Goal: Check status: Check status

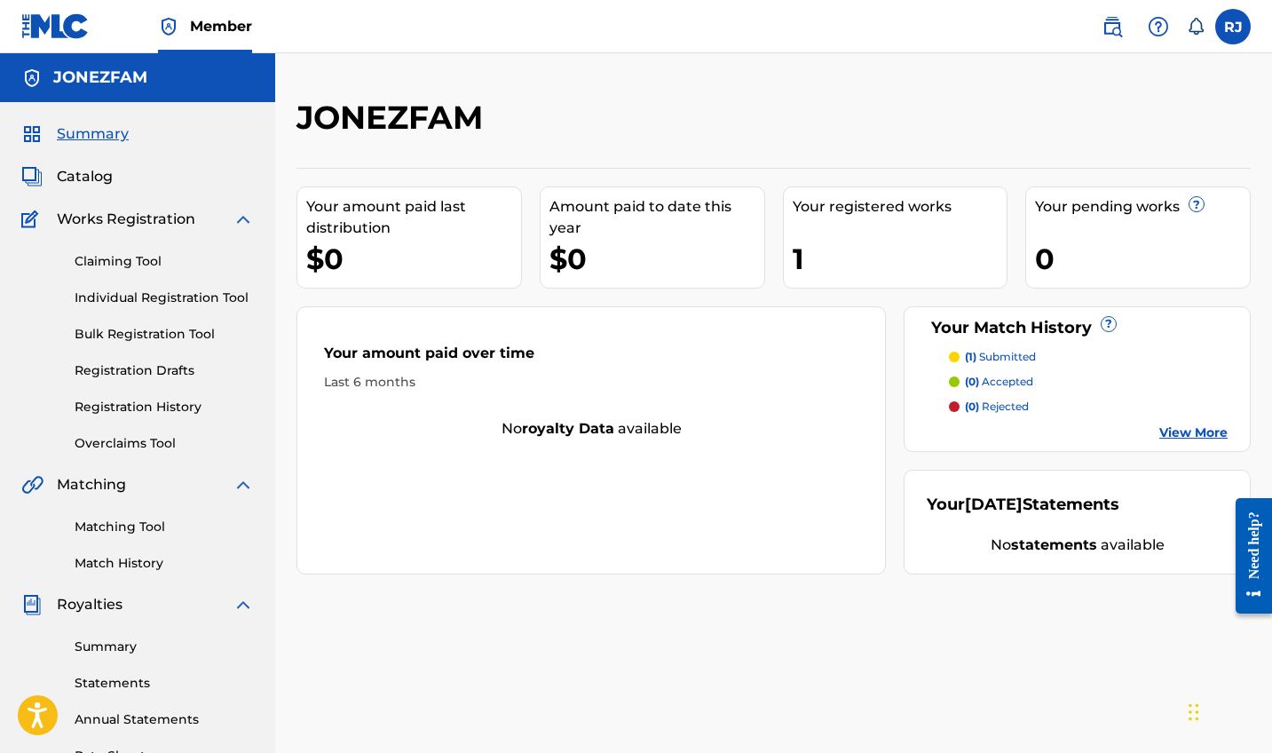
click at [146, 409] on link "Registration History" at bounding box center [164, 407] width 179 height 19
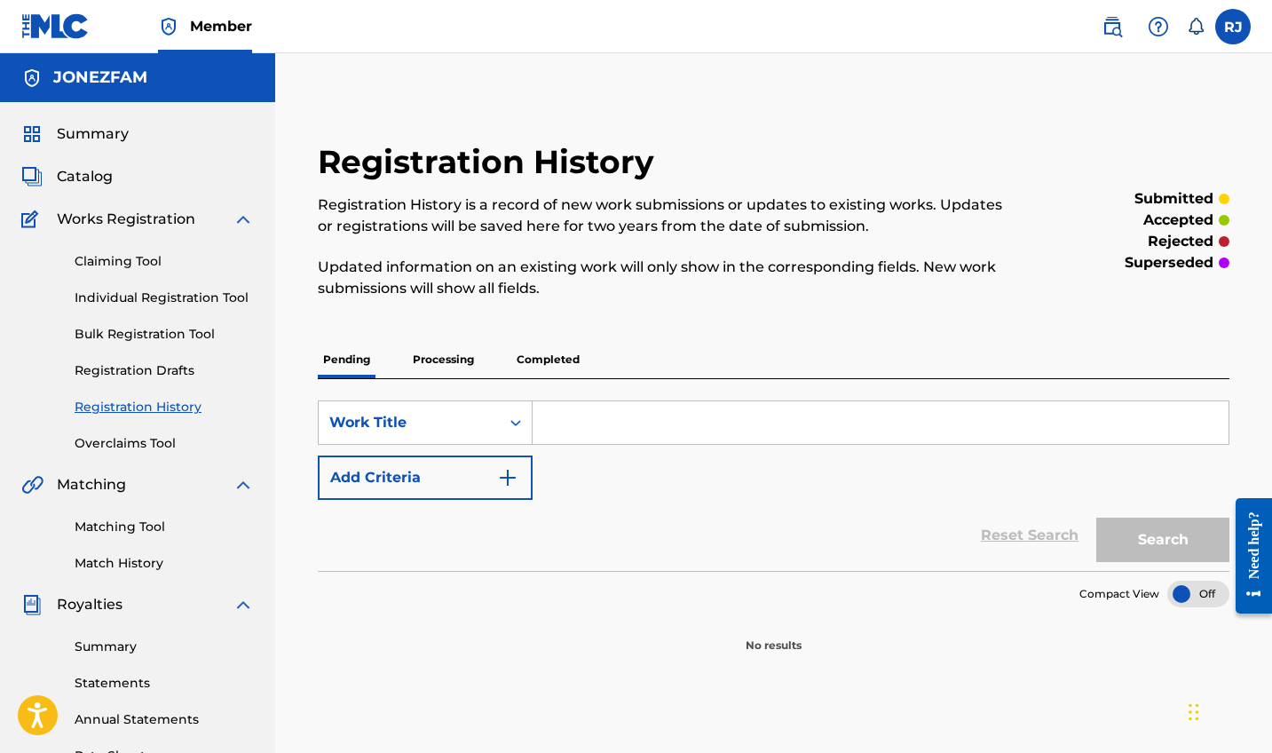
click at [454, 364] on p "Processing" at bounding box center [443, 359] width 72 height 37
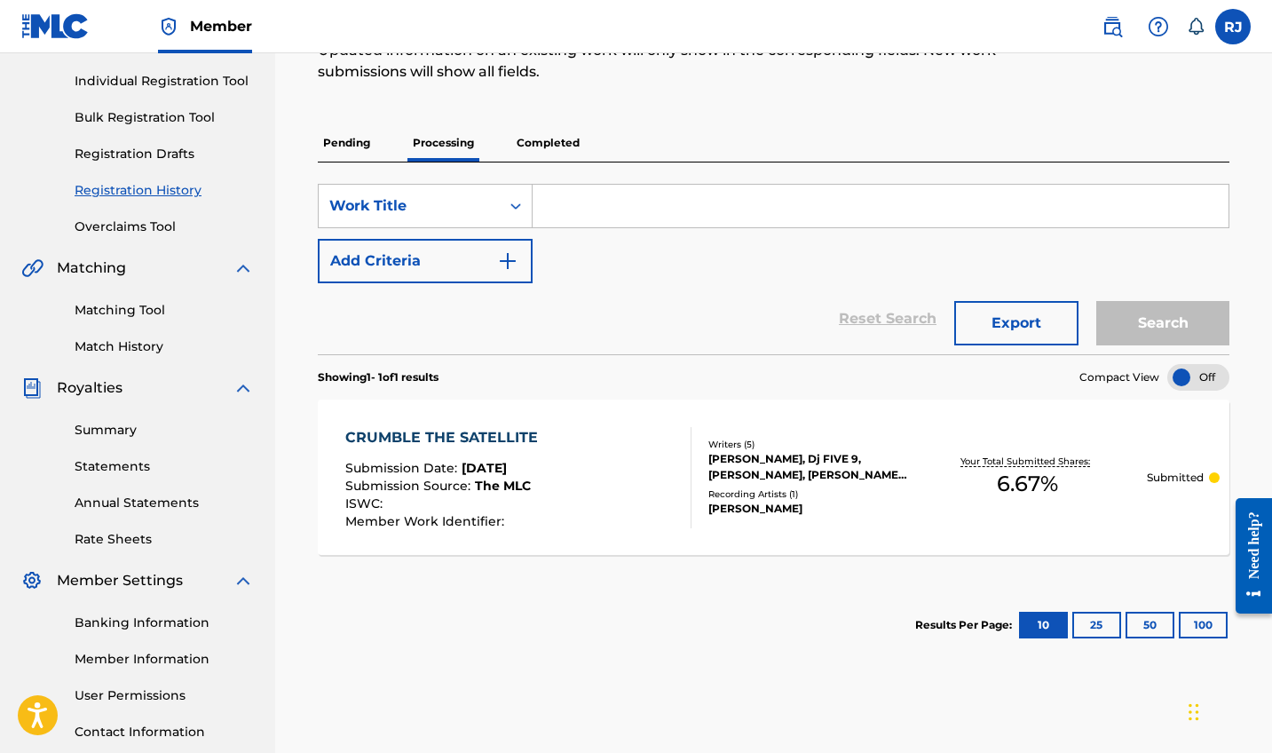
scroll to position [338, 0]
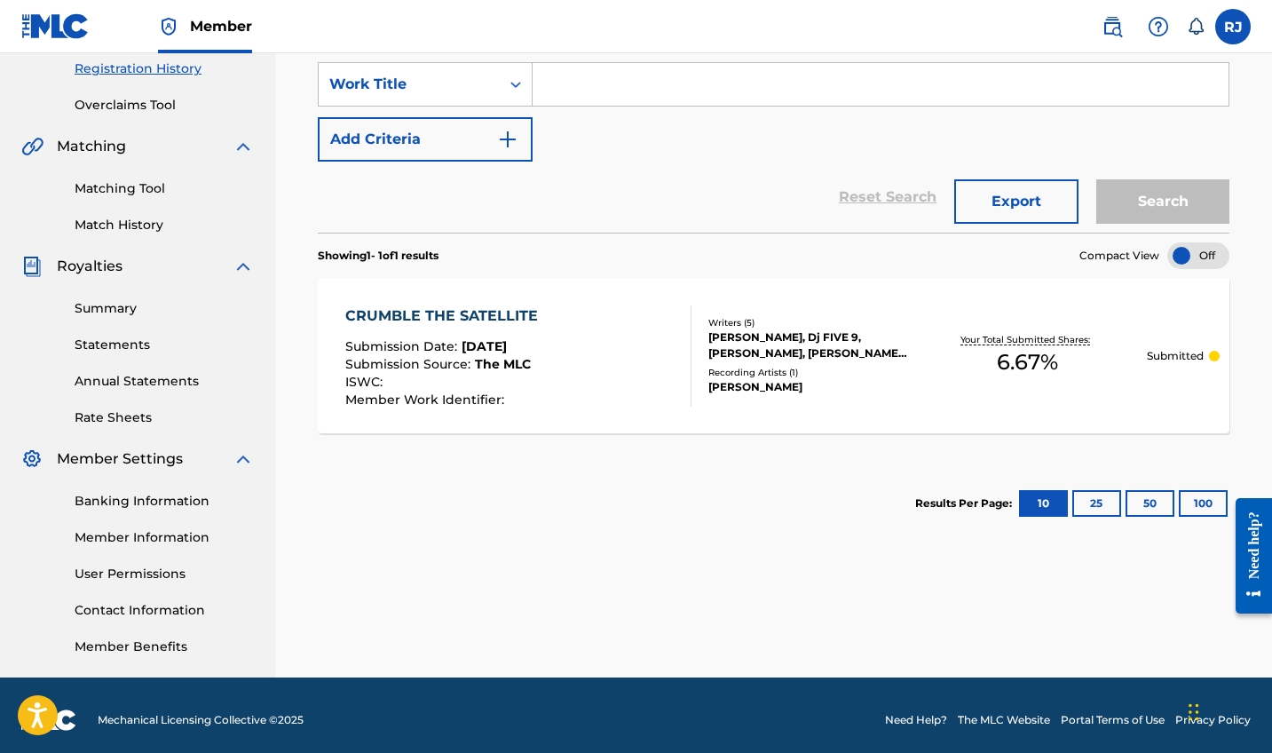
click at [652, 392] on div "CRUMBLE THE SATELLITE Submission Date : [DATE] Submission Source : The MLC ISWC…" at bounding box center [518, 355] width 346 height 101
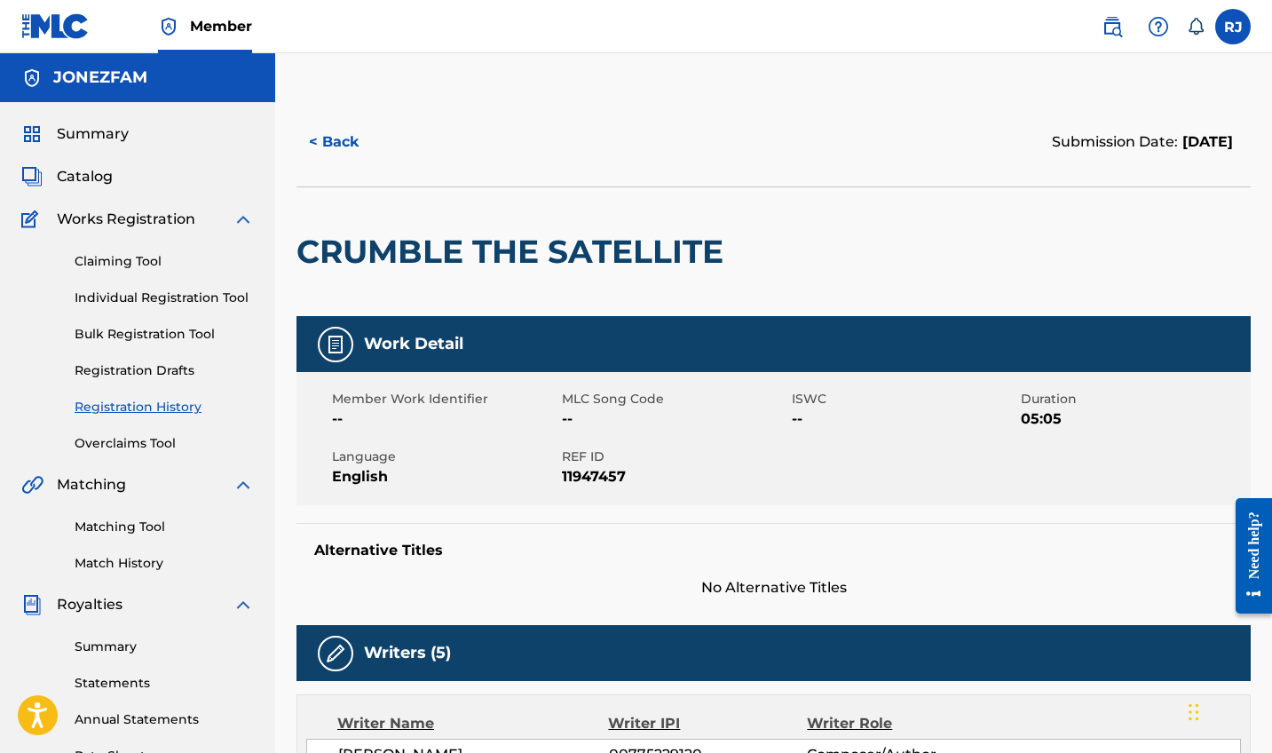
click at [106, 130] on span "Summary" at bounding box center [93, 133] width 72 height 21
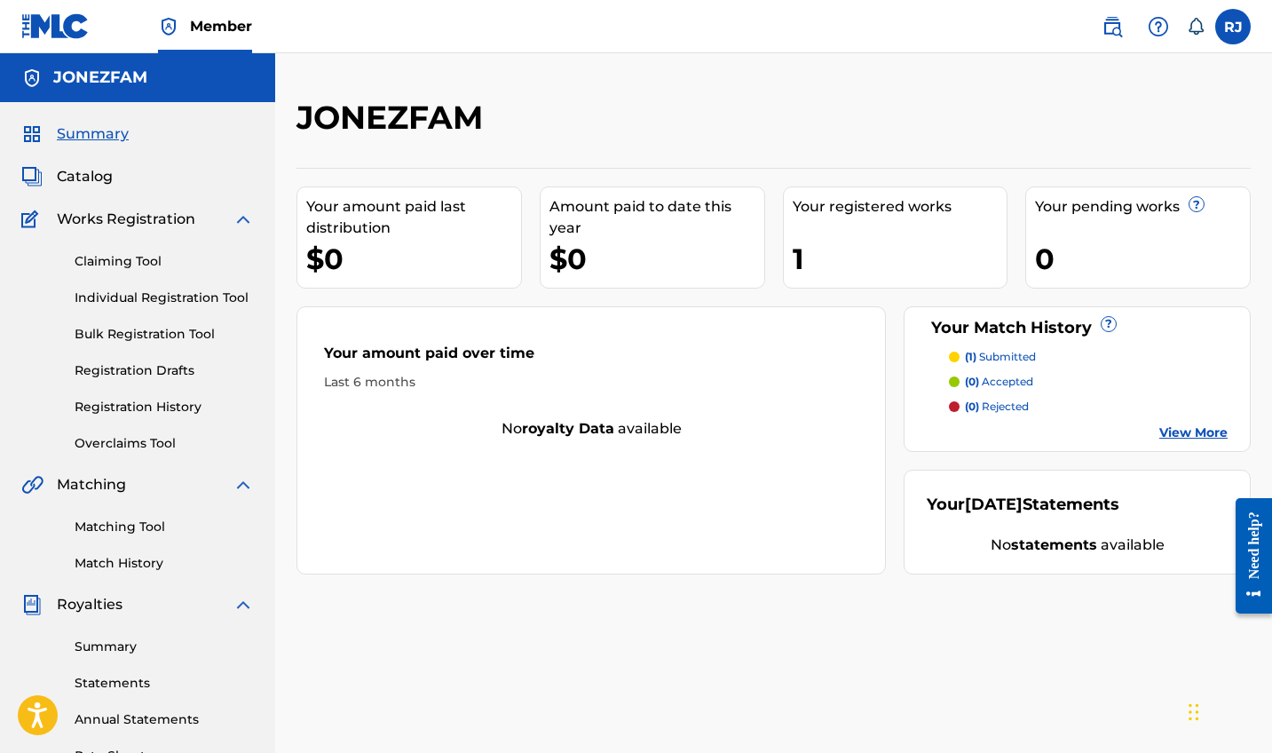
click at [1166, 430] on link "View More" at bounding box center [1193, 432] width 68 height 19
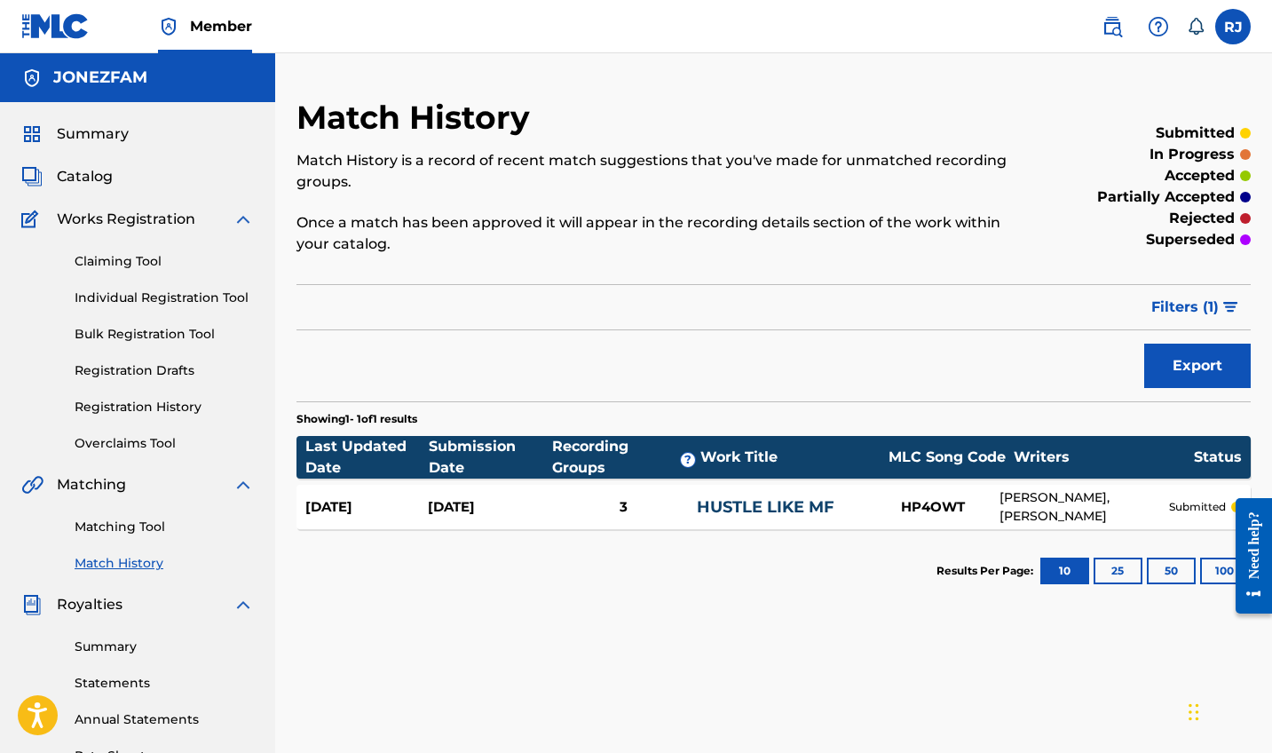
click at [139, 403] on link "Registration History" at bounding box center [164, 407] width 179 height 19
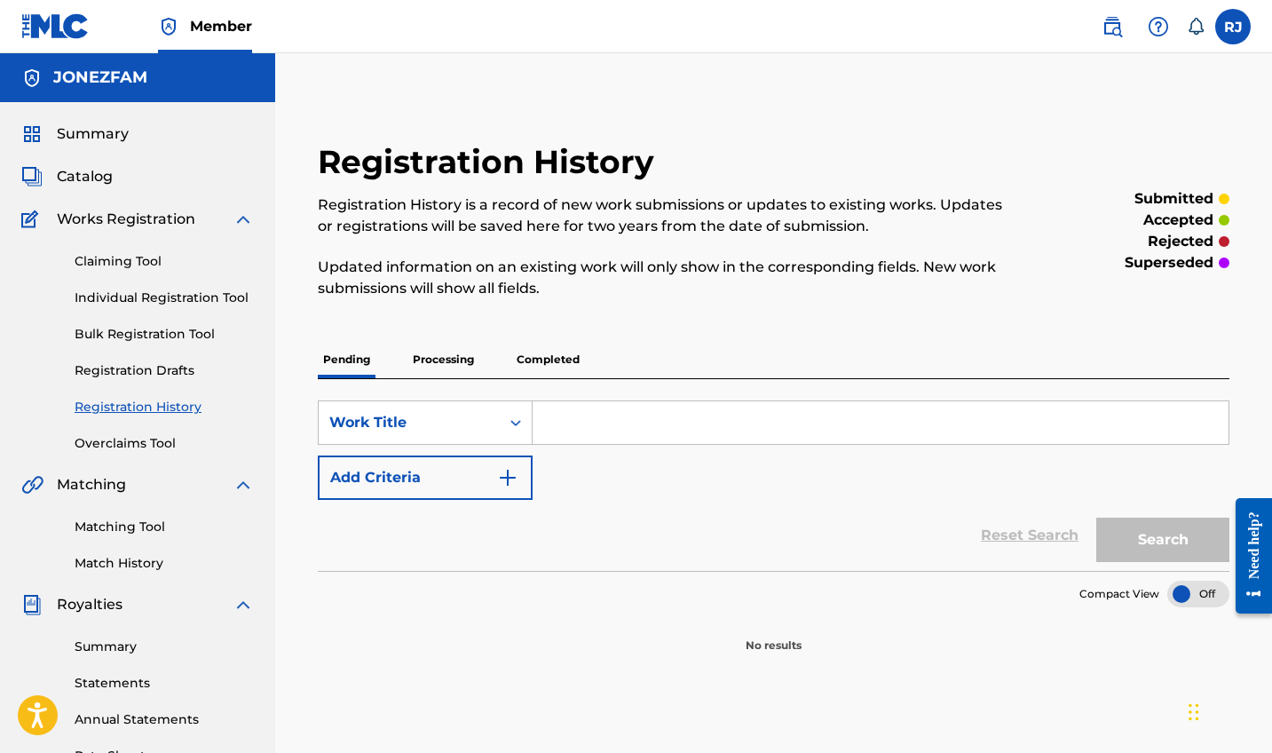
click at [425, 360] on p "Processing" at bounding box center [443, 359] width 72 height 37
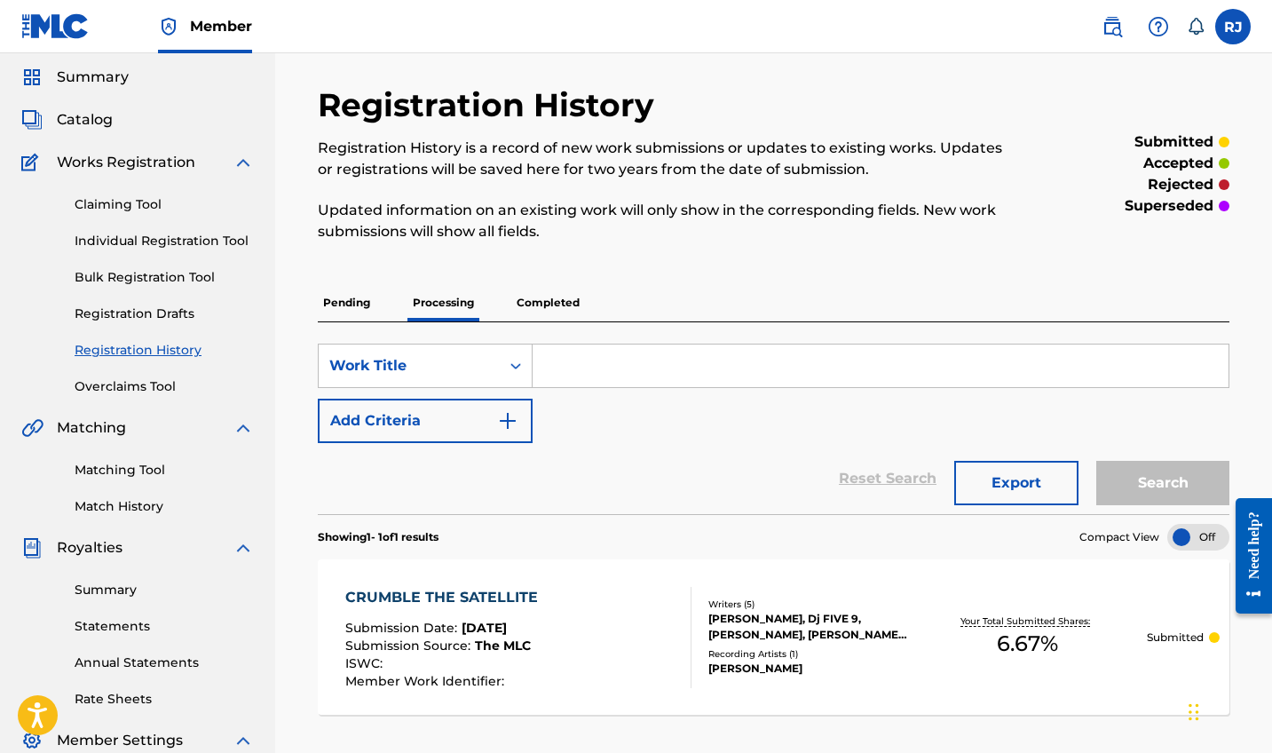
scroll to position [2, 0]
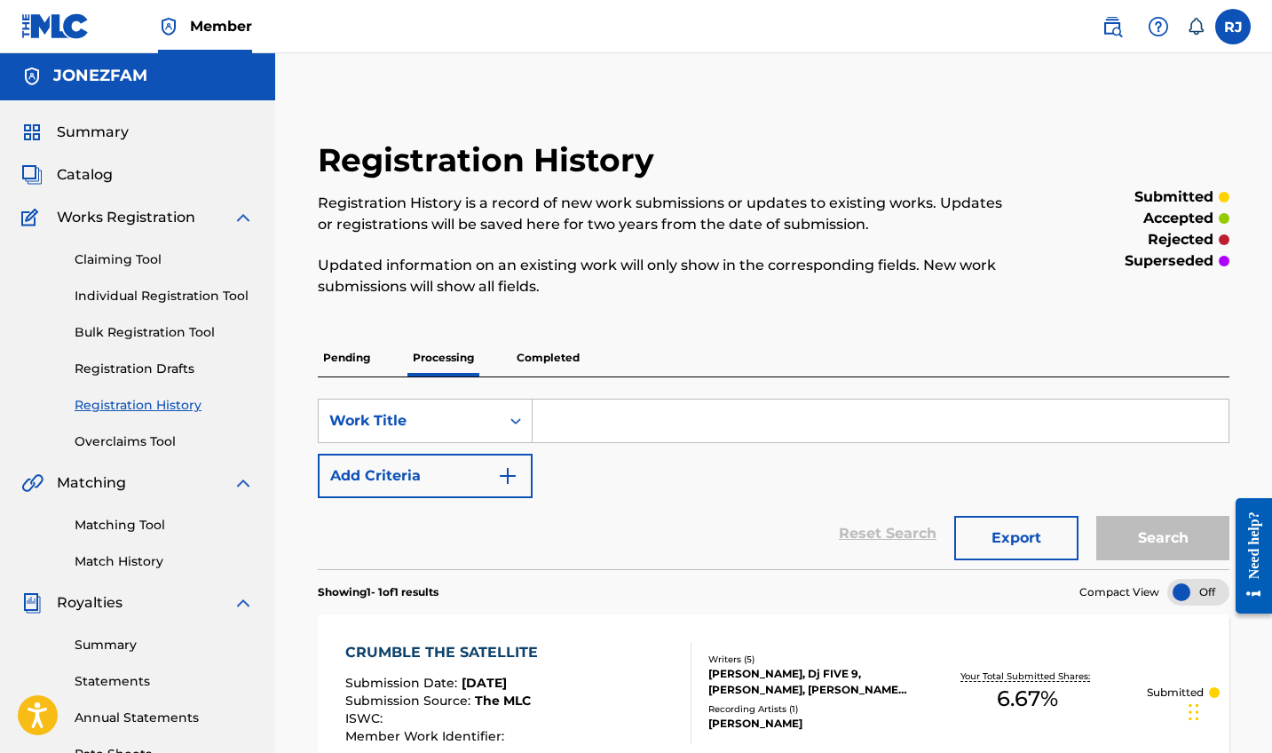
click at [538, 365] on p "Completed" at bounding box center [548, 357] width 74 height 37
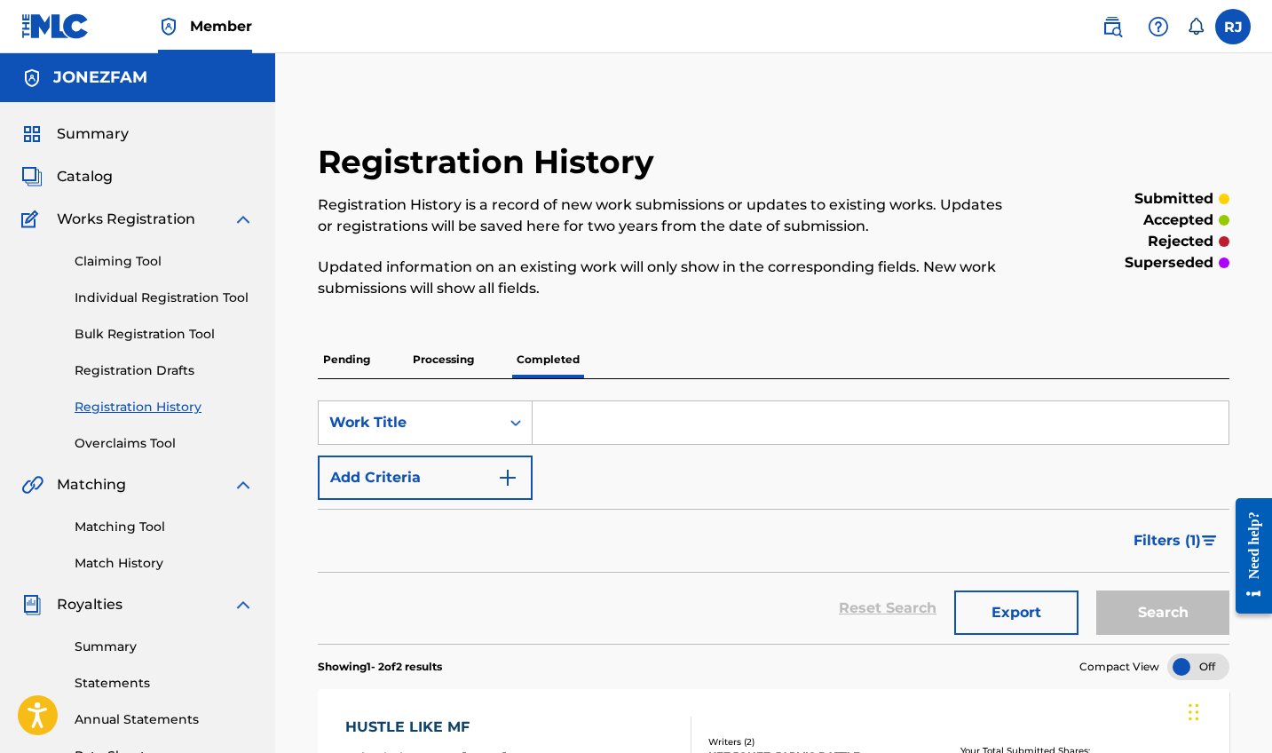
click at [106, 130] on span "Summary" at bounding box center [93, 133] width 72 height 21
